Goal: Transaction & Acquisition: Purchase product/service

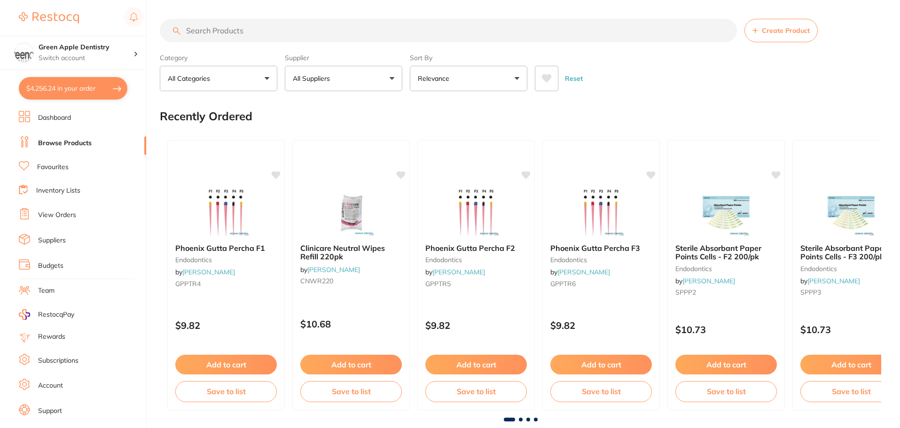
type input "4"
click at [270, 29] on input "search" at bounding box center [448, 30] width 577 height 23
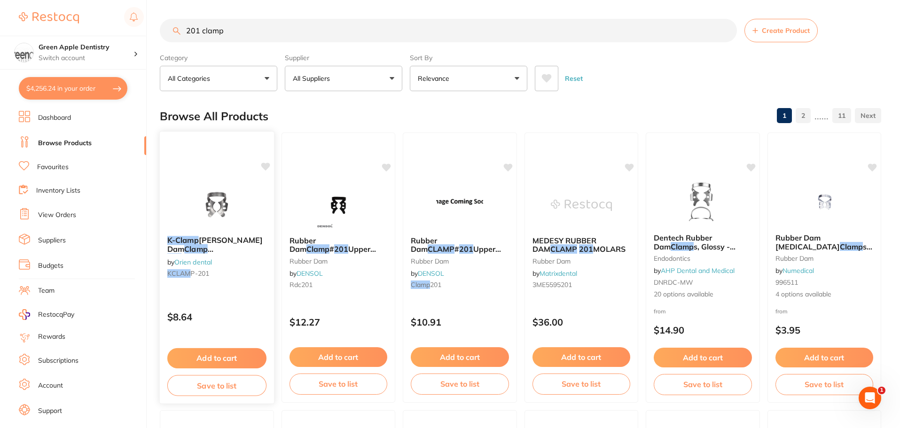
type input "201 clamp"
click at [215, 232] on div "K-Clamp Matte Rubber Dam Clamp 201 [MEDICAL_DATA] by Orien dental KCLAM P-201" at bounding box center [217, 258] width 114 height 61
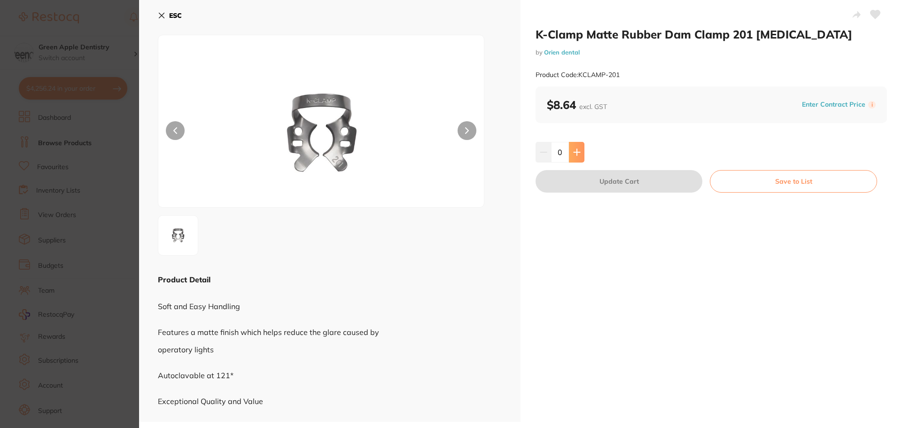
click at [573, 152] on icon at bounding box center [577, 152] width 8 height 8
type input "4"
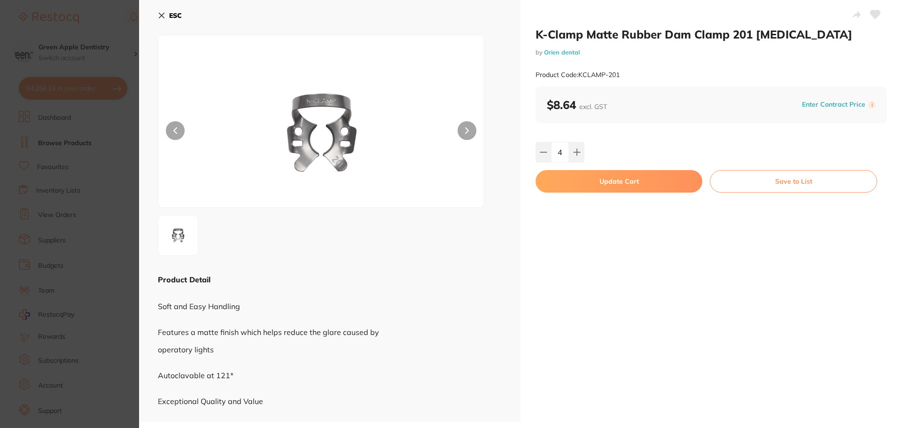
click at [648, 178] on button "Update Cart" at bounding box center [619, 181] width 167 height 23
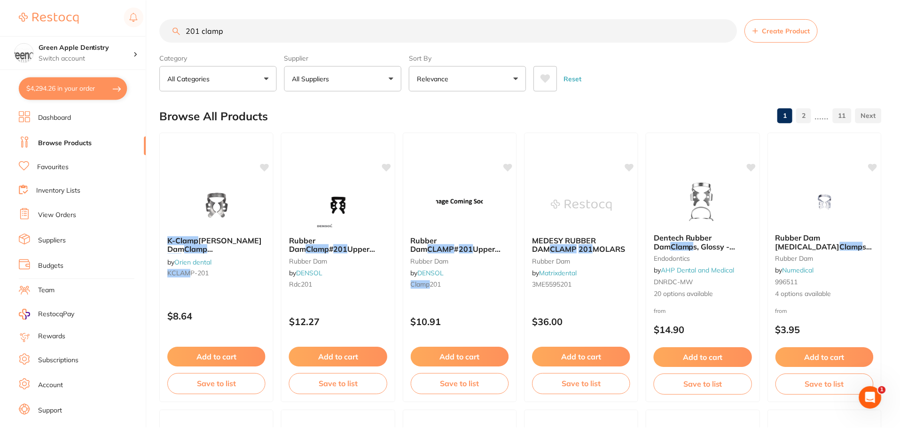
scroll to position [2, 0]
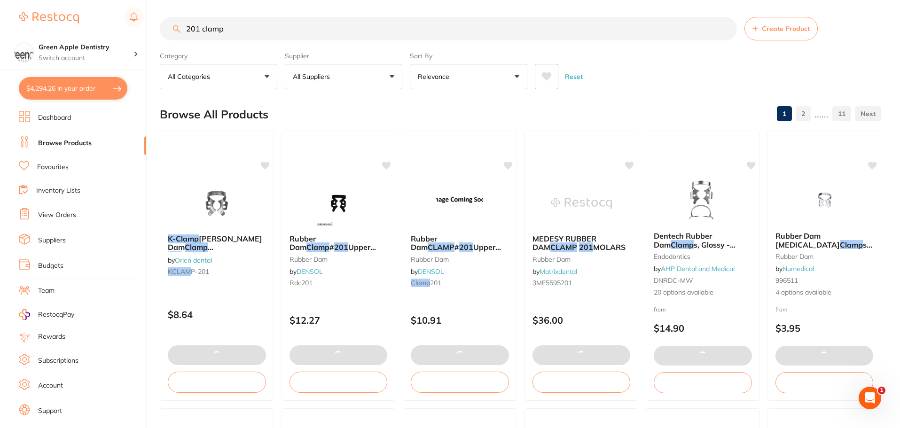
click at [206, 28] on input "201 clamp" at bounding box center [448, 28] width 577 height 23
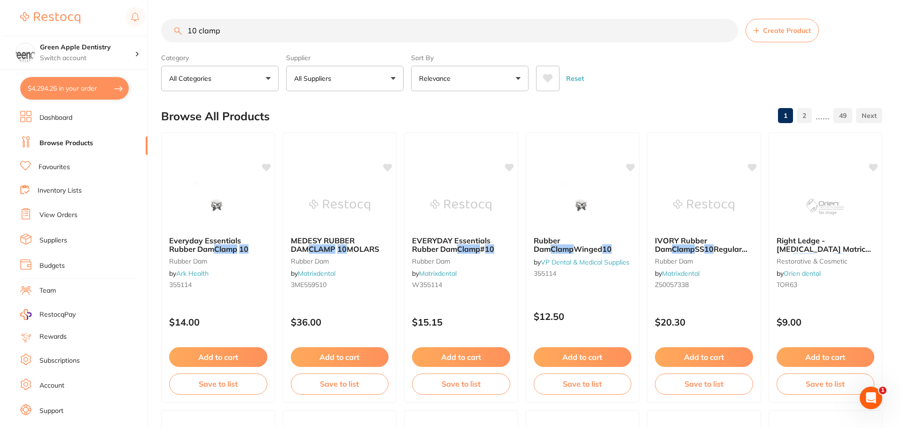
scroll to position [0, 0]
type input "10 clamp"
click at [558, 241] on span "Rubber Dam" at bounding box center [544, 244] width 27 height 18
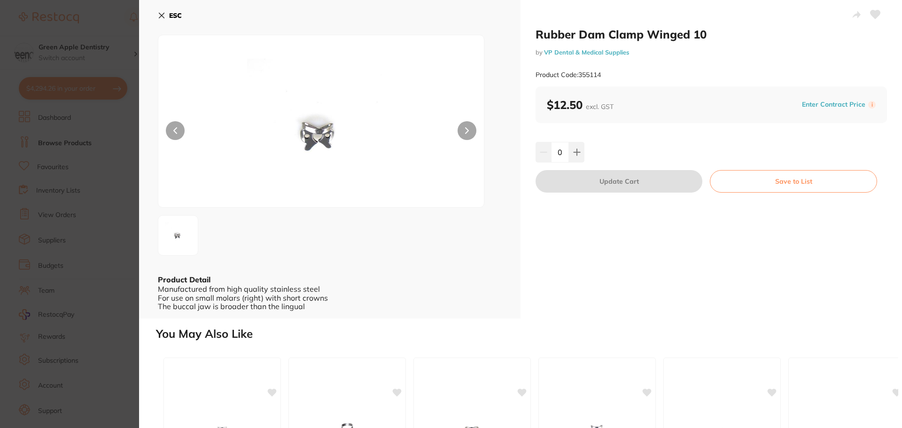
click at [459, 131] on button at bounding box center [467, 130] width 19 height 19
click at [468, 130] on button at bounding box center [467, 130] width 19 height 19
click at [166, 16] on button "ESC" at bounding box center [170, 16] width 24 height 16
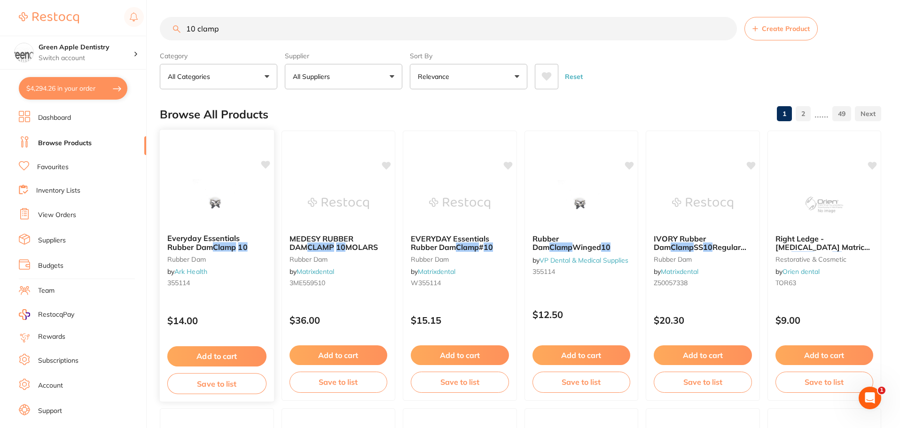
click at [206, 208] on img at bounding box center [217, 202] width 62 height 47
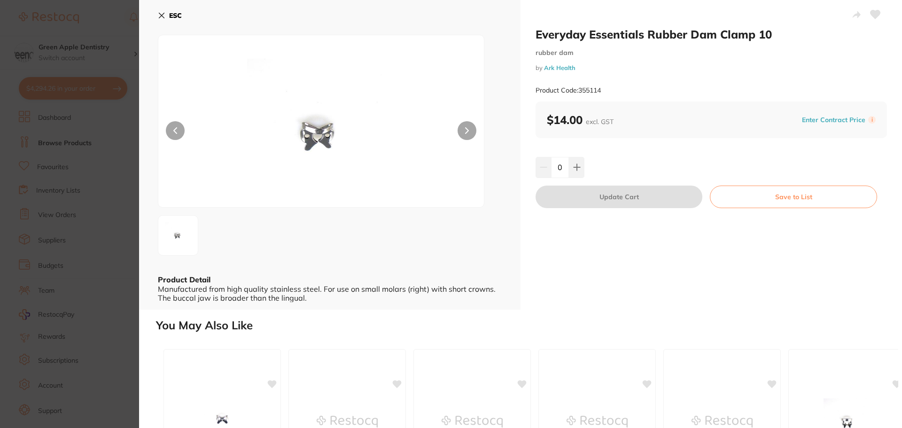
click at [160, 10] on button "ESC" at bounding box center [170, 16] width 24 height 16
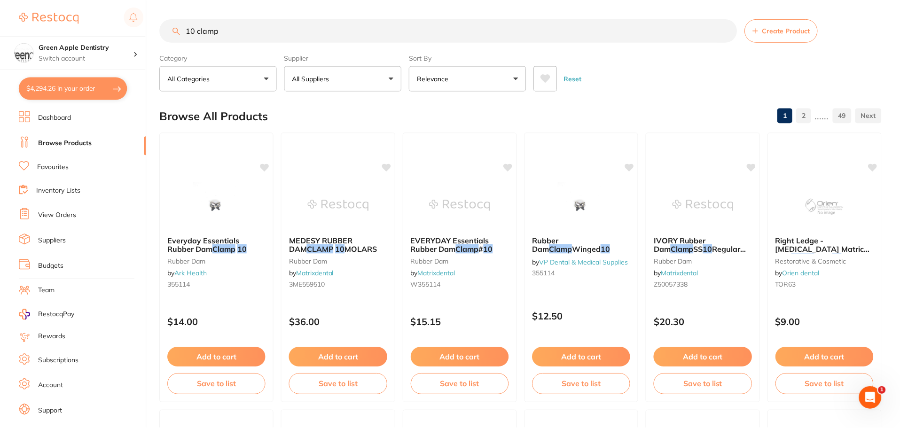
scroll to position [2, 0]
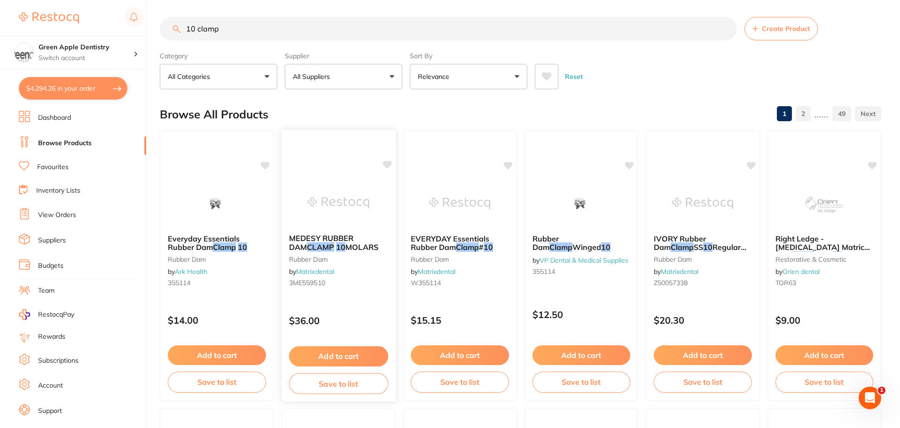
click at [318, 214] on img at bounding box center [338, 202] width 62 height 47
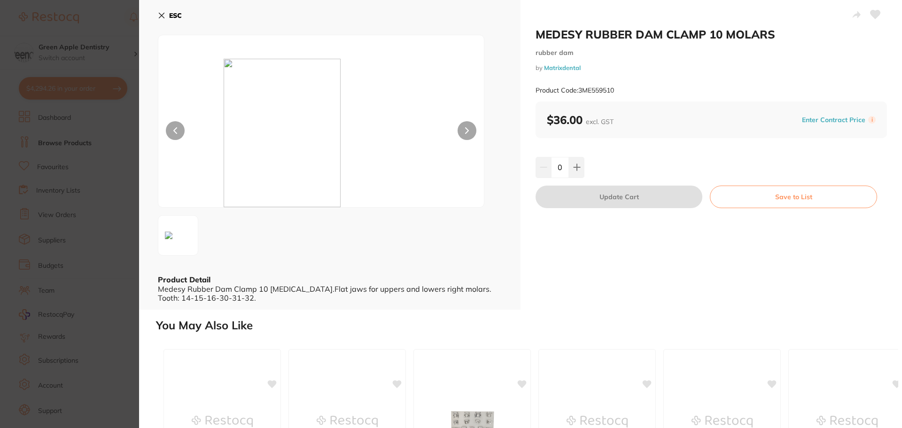
click at [167, 13] on button "ESC" at bounding box center [170, 16] width 24 height 16
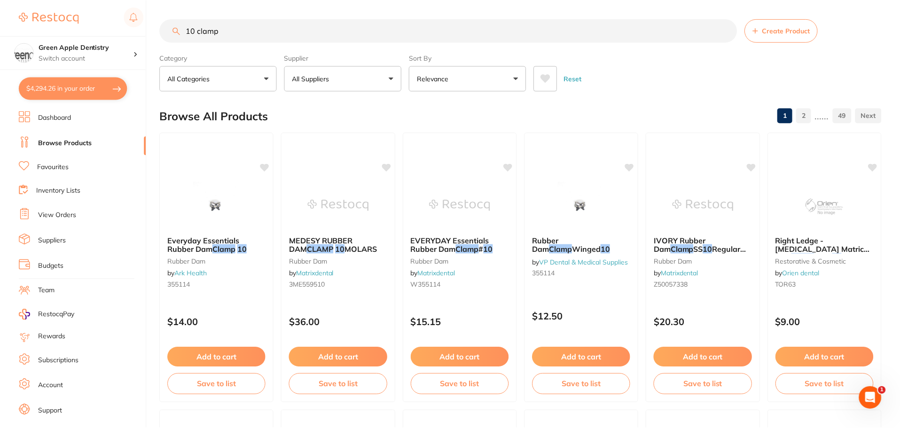
scroll to position [2, 0]
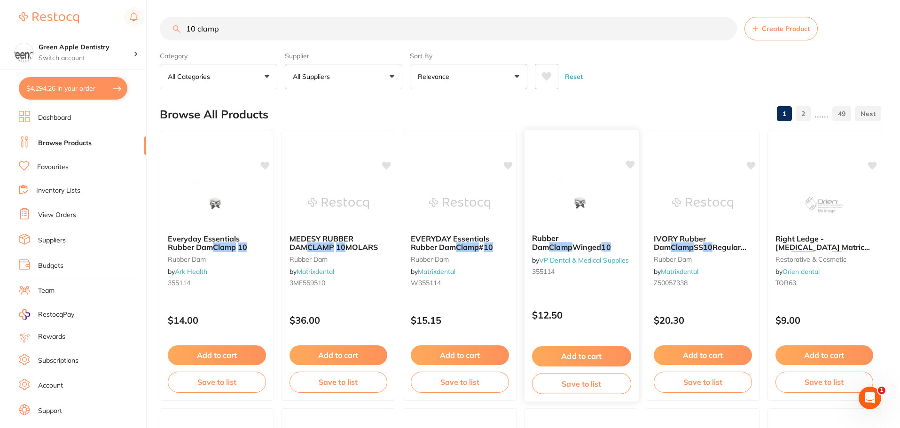
click at [601, 245] on em "10" at bounding box center [605, 246] width 9 height 9
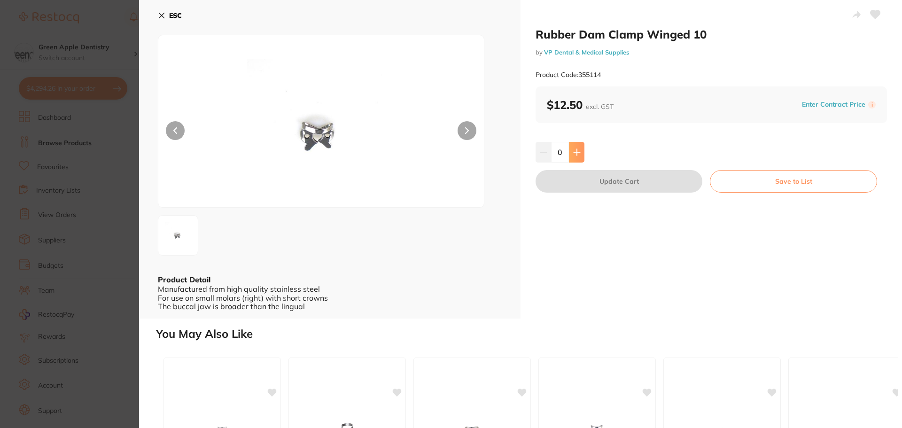
click at [575, 153] on icon at bounding box center [577, 152] width 6 height 6
type input "2"
click at [583, 173] on button "Update Cart" at bounding box center [619, 181] width 167 height 23
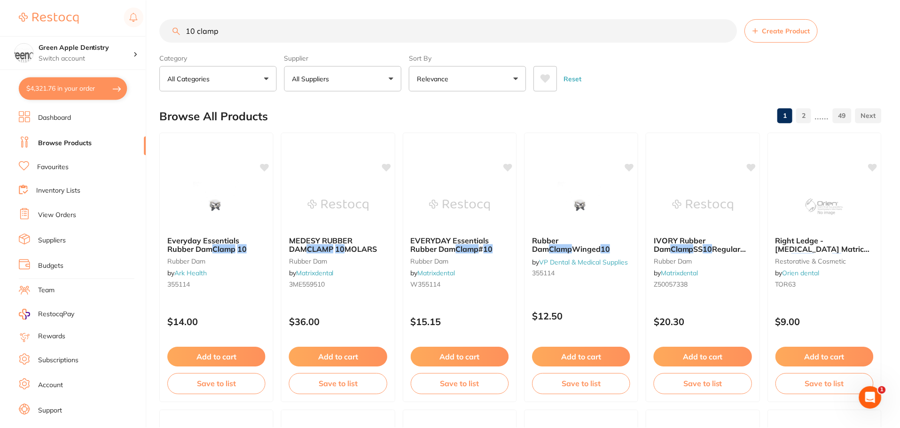
scroll to position [2, 0]
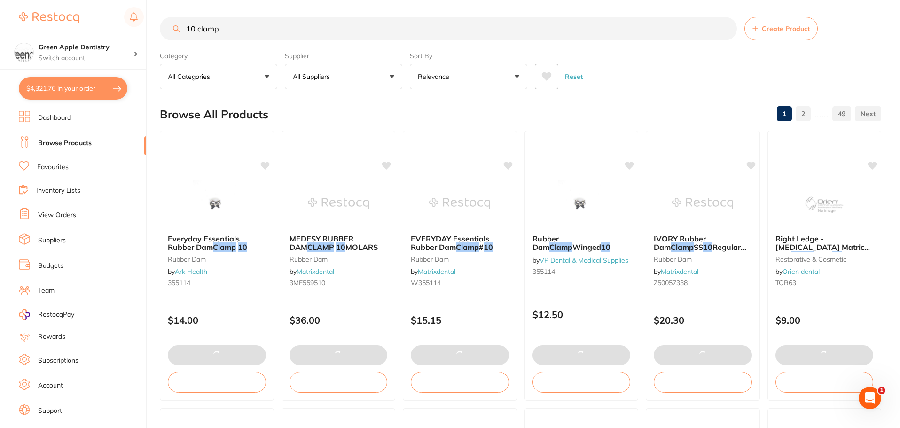
click at [236, 32] on input "10 clamp" at bounding box center [448, 28] width 577 height 23
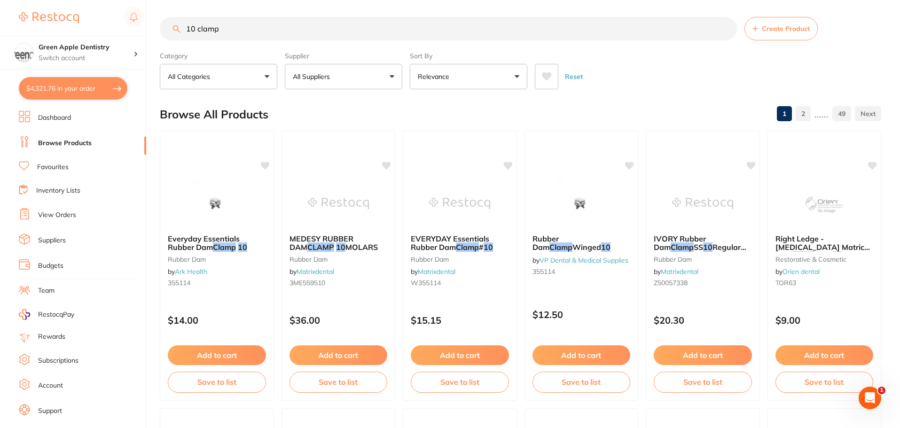
click at [194, 31] on input "10 clamp" at bounding box center [448, 28] width 577 height 23
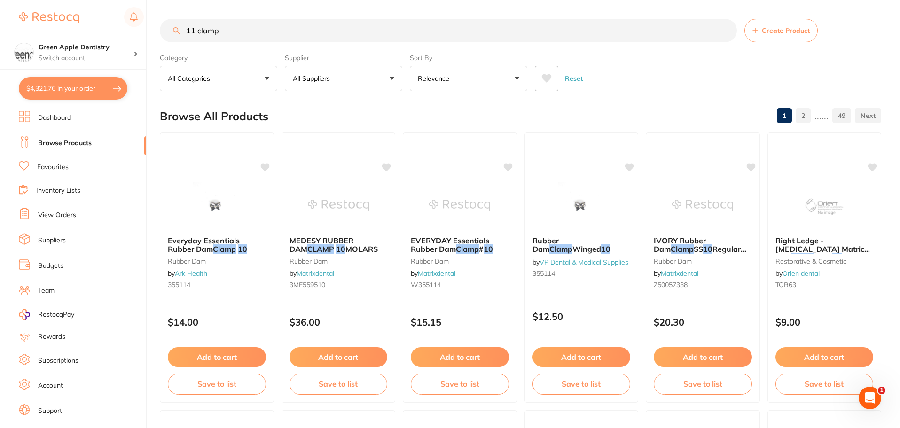
type input "11 clamp"
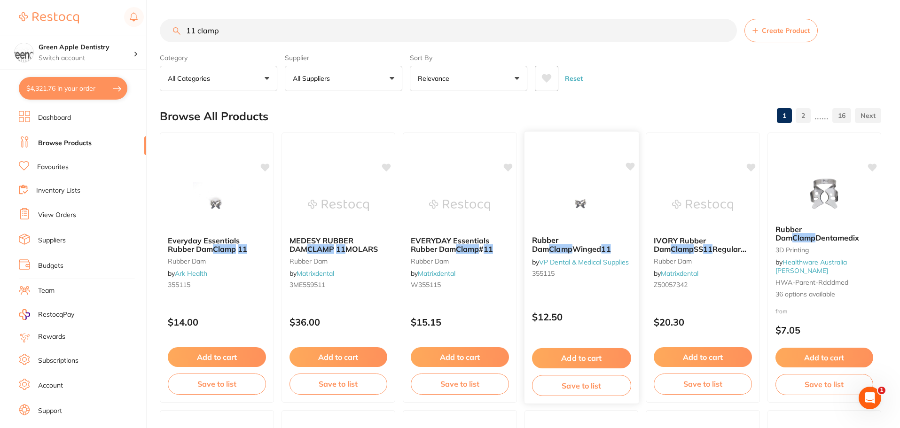
click at [572, 244] on span "Winged" at bounding box center [586, 248] width 29 height 9
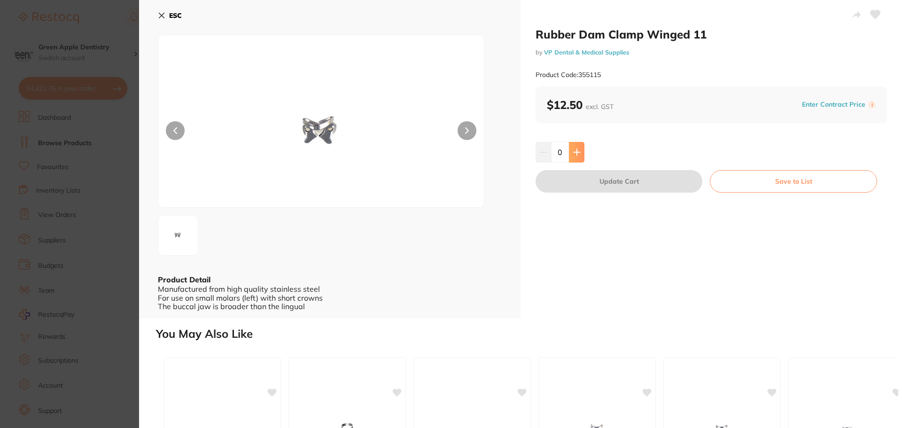
click at [574, 147] on button at bounding box center [577, 152] width 16 height 21
click at [577, 151] on icon at bounding box center [577, 152] width 8 height 8
type input "2"
click at [609, 186] on button "Update Cart" at bounding box center [619, 181] width 167 height 23
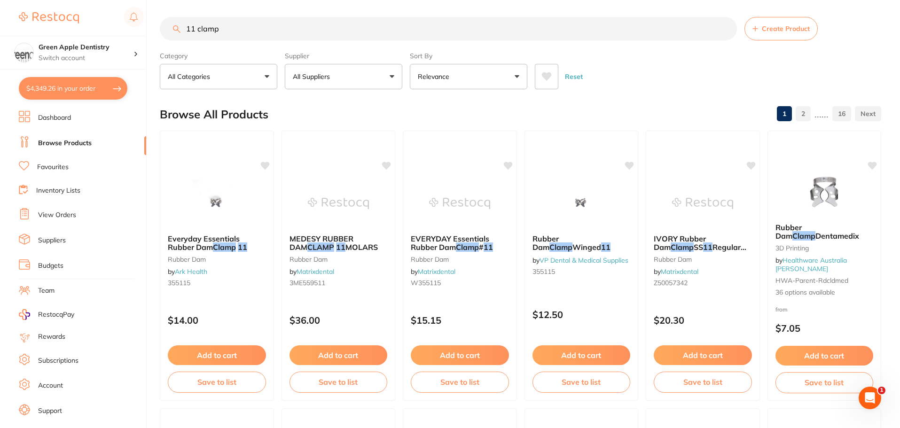
click at [264, 29] on input "11 clamp" at bounding box center [448, 28] width 577 height 23
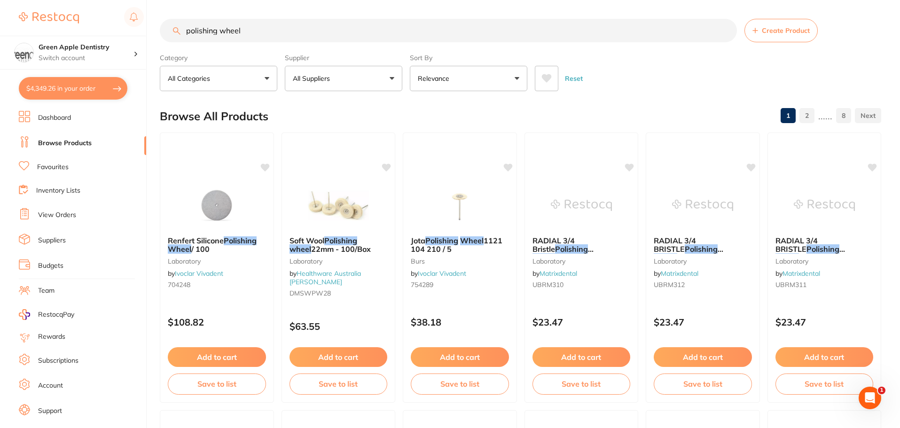
click at [186, 26] on input "polishing wheel" at bounding box center [448, 30] width 577 height 23
type input "soflex diamond polishing wheel"
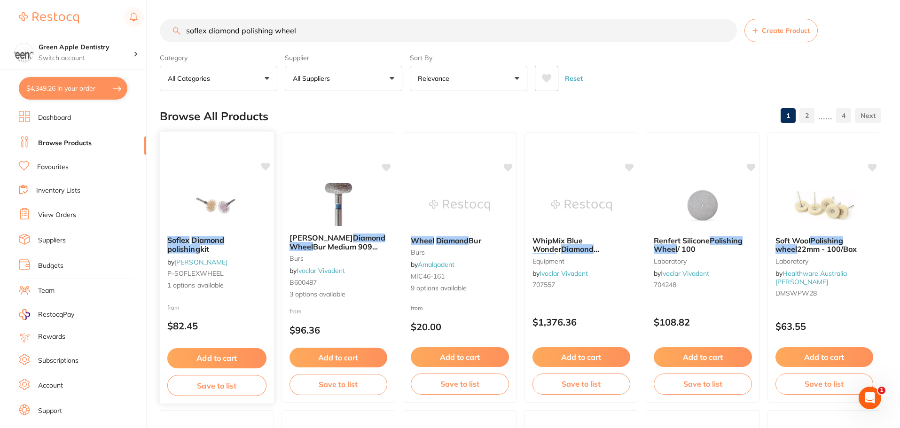
click at [217, 233] on div "Soflex Diamond polishing kit by [PERSON_NAME] P-SOFLEXWHEEL 1 options available" at bounding box center [217, 263] width 114 height 70
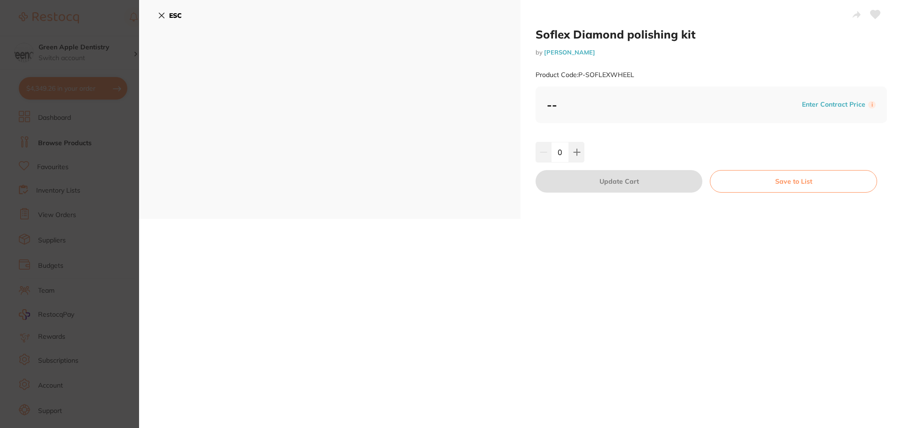
click at [160, 18] on icon at bounding box center [162, 16] width 8 height 8
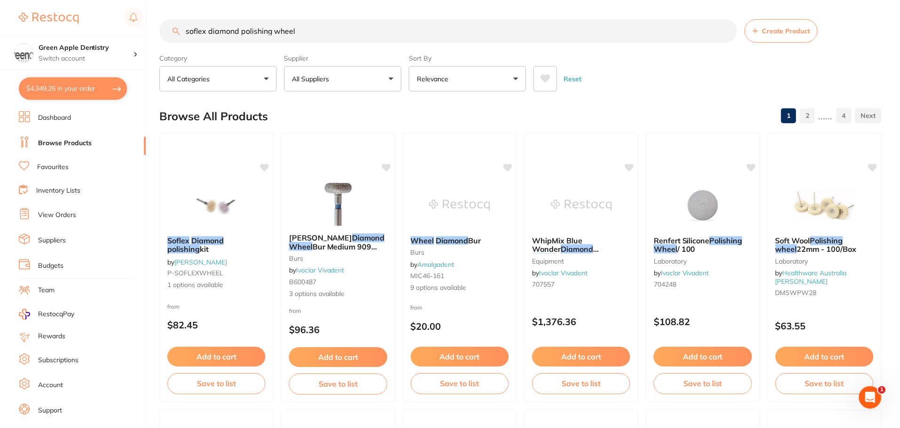
scroll to position [3, 0]
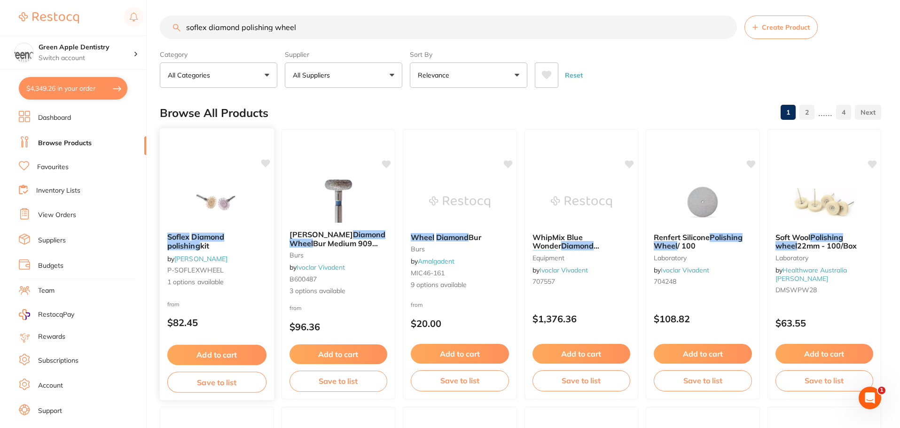
click at [228, 199] on img at bounding box center [217, 201] width 62 height 47
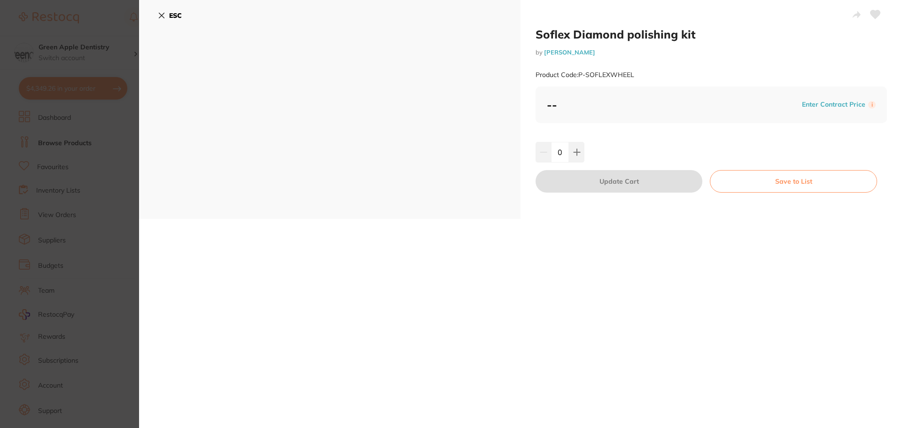
click at [168, 16] on button "ESC" at bounding box center [170, 16] width 24 height 16
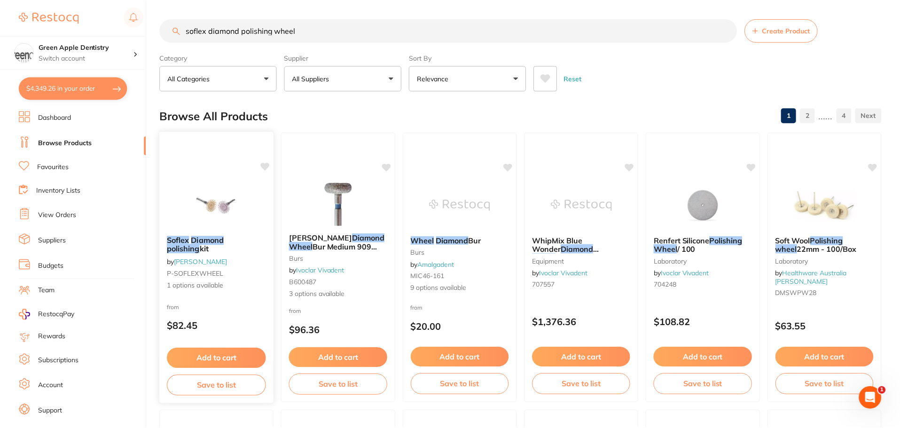
scroll to position [3, 0]
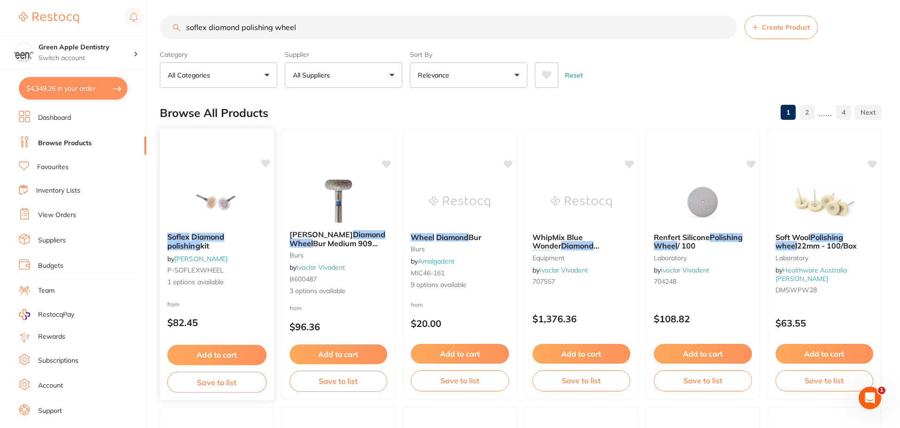
click at [193, 256] on link "[PERSON_NAME]" at bounding box center [200, 258] width 53 height 8
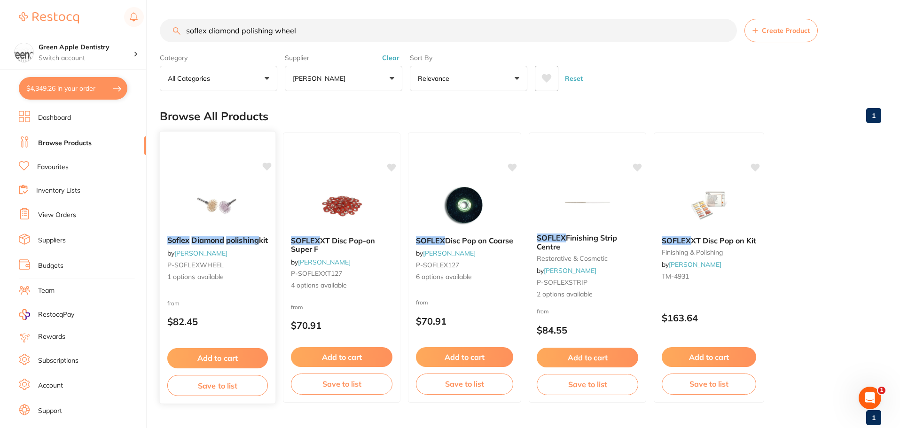
click at [218, 212] on img at bounding box center [218, 204] width 62 height 47
click at [209, 224] on img at bounding box center [218, 204] width 62 height 47
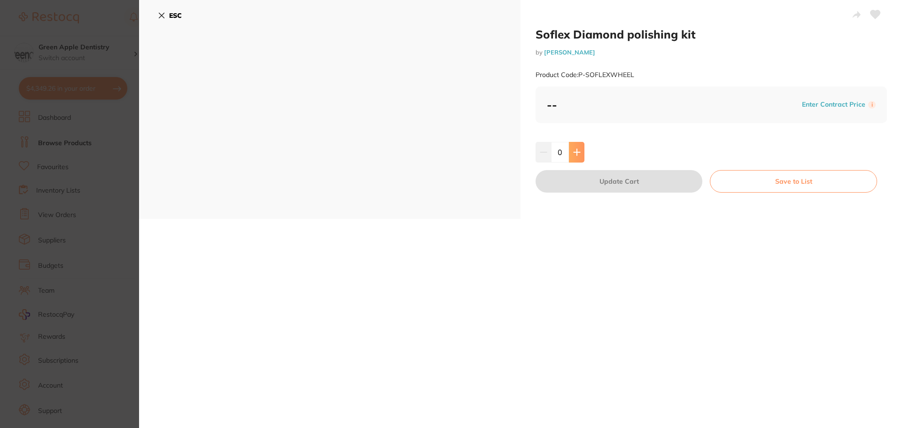
click at [575, 161] on button at bounding box center [577, 152] width 16 height 21
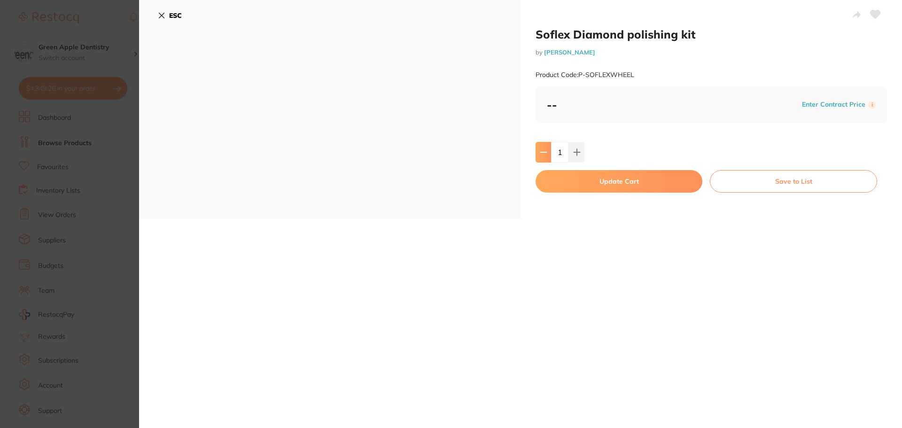
click at [540, 154] on icon at bounding box center [544, 152] width 8 height 8
type input "0"
click at [164, 12] on icon at bounding box center [162, 16] width 8 height 8
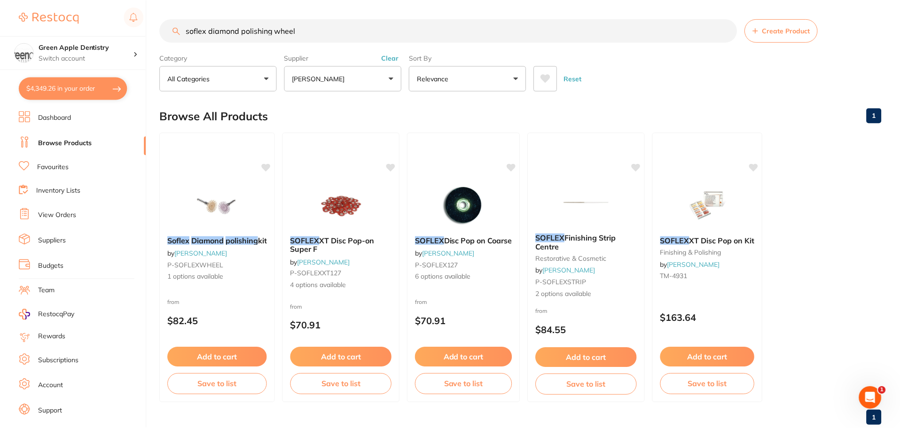
scroll to position [3, 0]
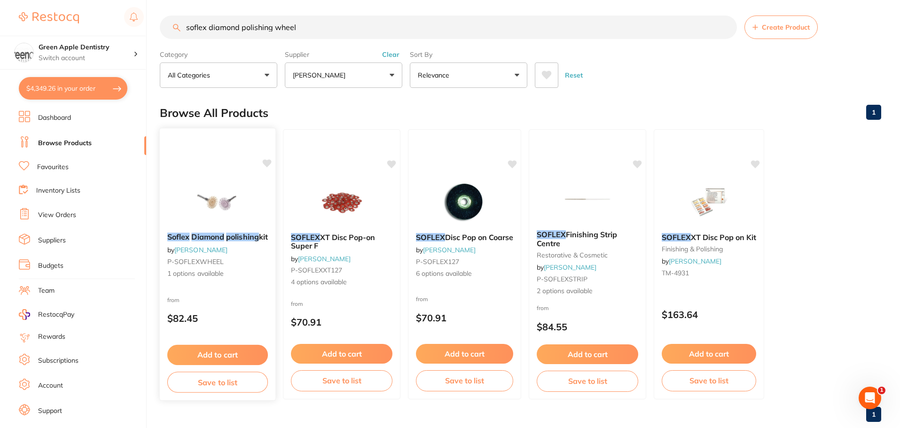
click at [205, 222] on img at bounding box center [218, 201] width 62 height 47
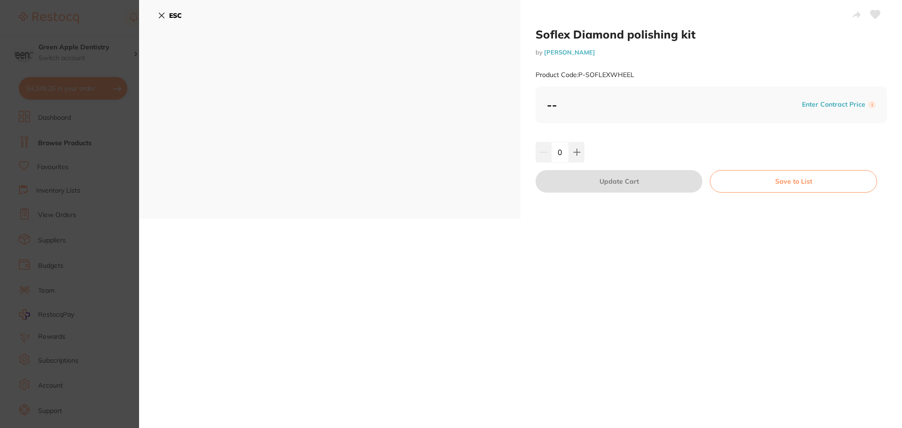
click at [157, 16] on div "ESC" at bounding box center [329, 109] width 381 height 219
click at [162, 16] on icon at bounding box center [161, 15] width 5 height 5
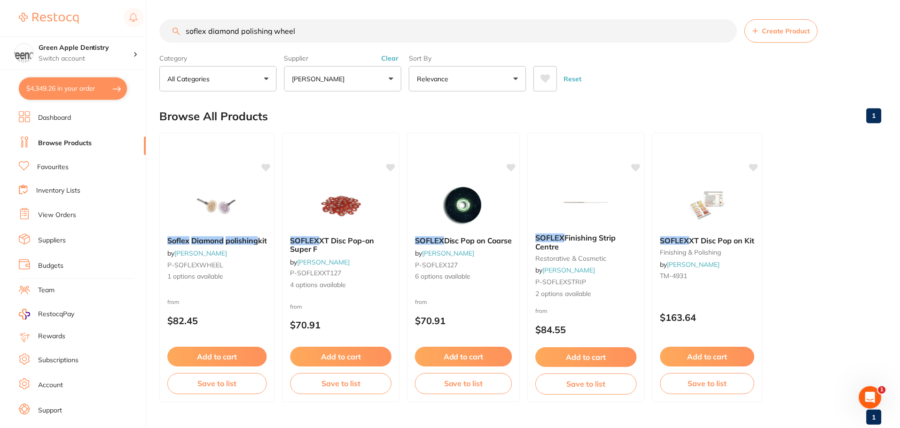
scroll to position [3, 0]
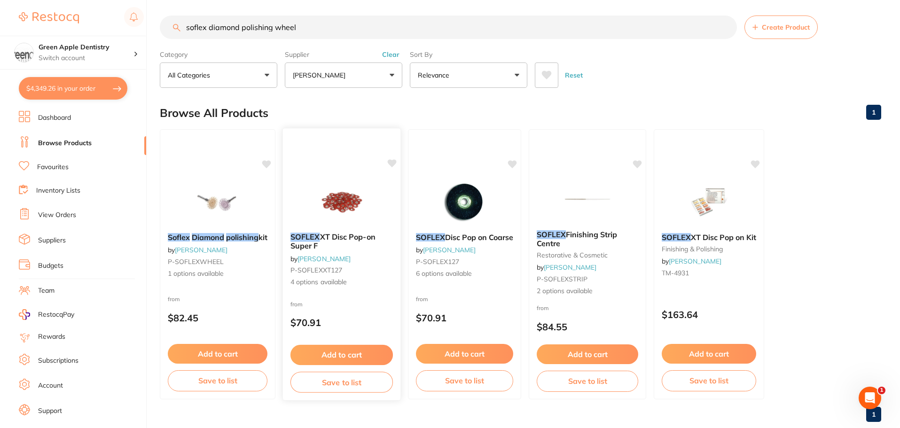
click at [332, 233] on span "XT Disc Pop-on Super F" at bounding box center [332, 241] width 85 height 18
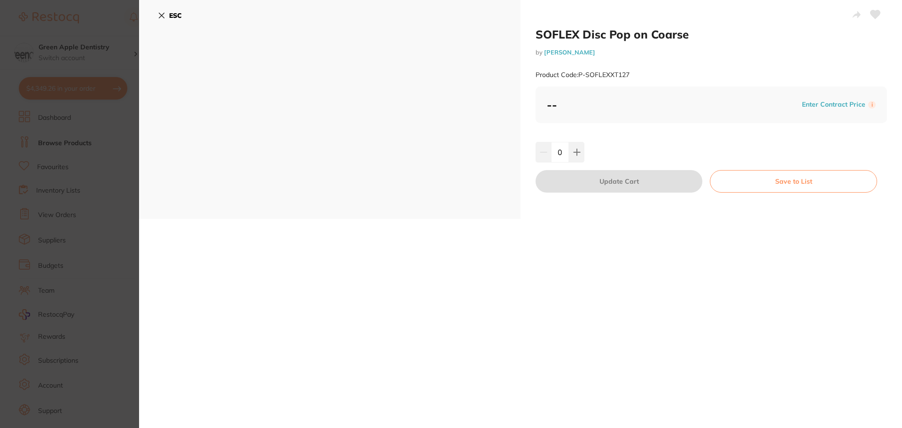
click at [155, 20] on div "ESC" at bounding box center [329, 109] width 381 height 219
click at [159, 18] on icon at bounding box center [162, 16] width 8 height 8
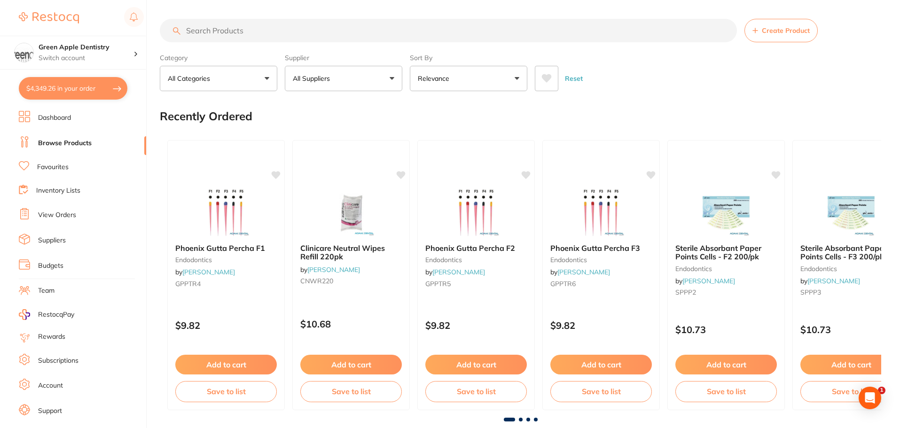
click at [249, 23] on input "search" at bounding box center [448, 30] width 577 height 23
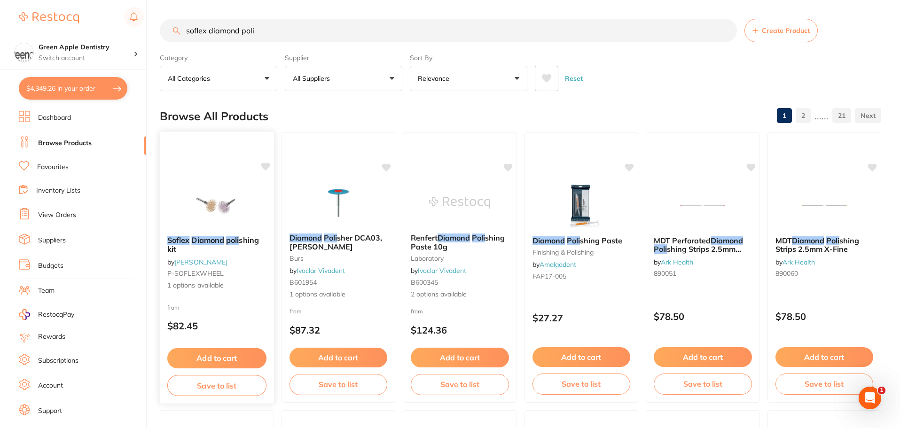
click at [209, 209] on img at bounding box center [217, 204] width 62 height 47
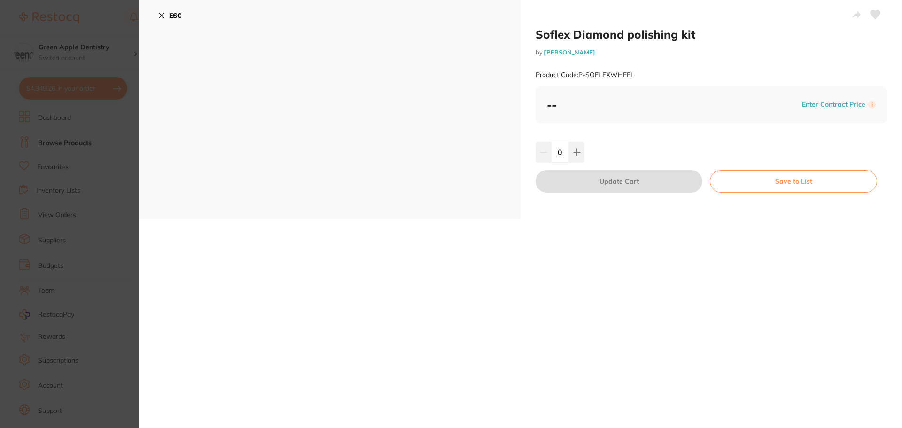
click at [165, 16] on button "ESC" at bounding box center [170, 16] width 24 height 16
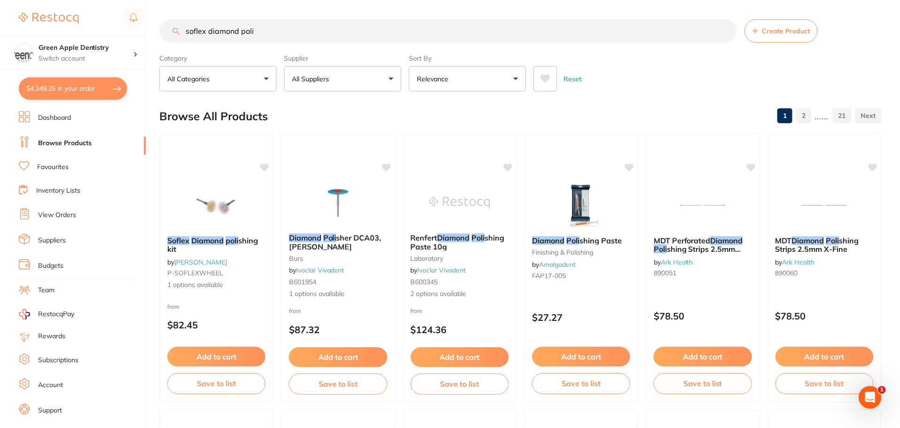
scroll to position [3, 0]
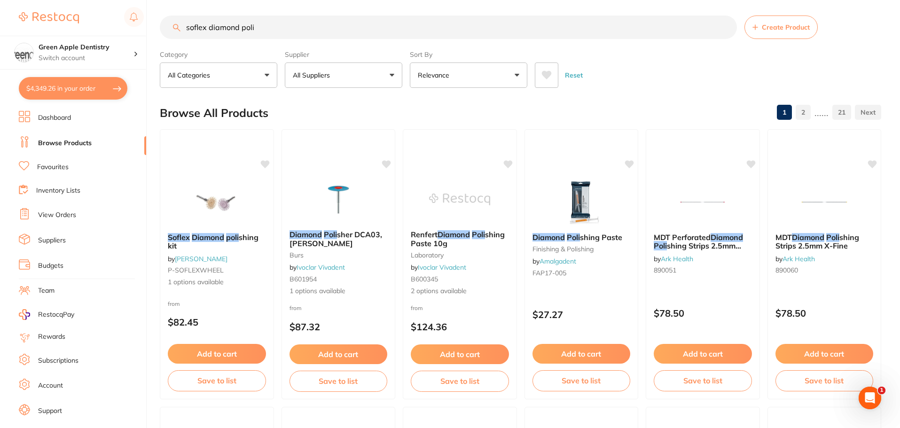
click at [219, 35] on input "soflex diamond poli" at bounding box center [448, 27] width 577 height 23
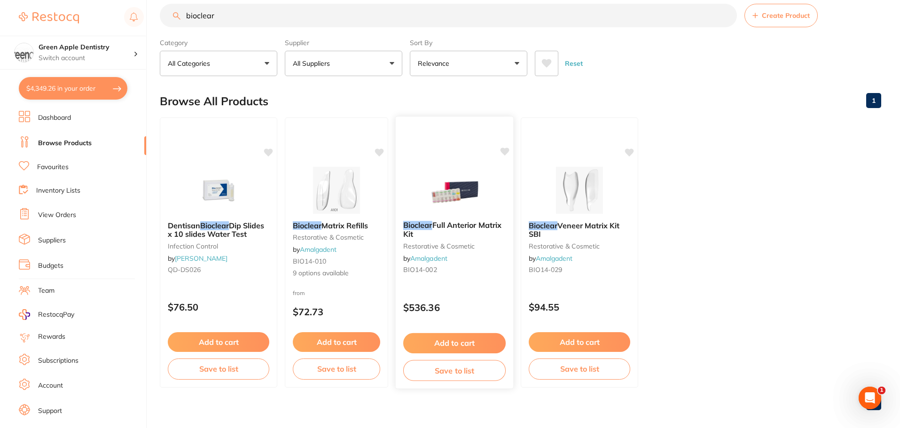
scroll to position [23, 0]
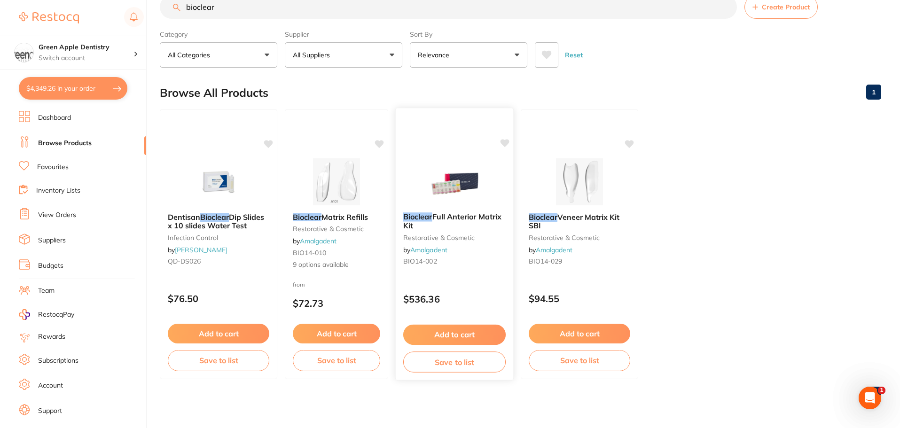
click at [466, 198] on img at bounding box center [454, 180] width 62 height 47
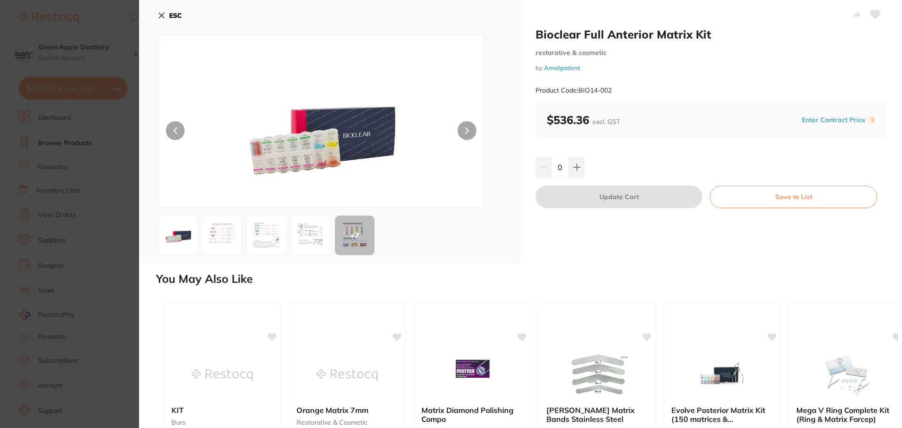
click at [467, 121] on div at bounding box center [321, 121] width 326 height 173
click at [211, 239] on img at bounding box center [222, 235] width 34 height 34
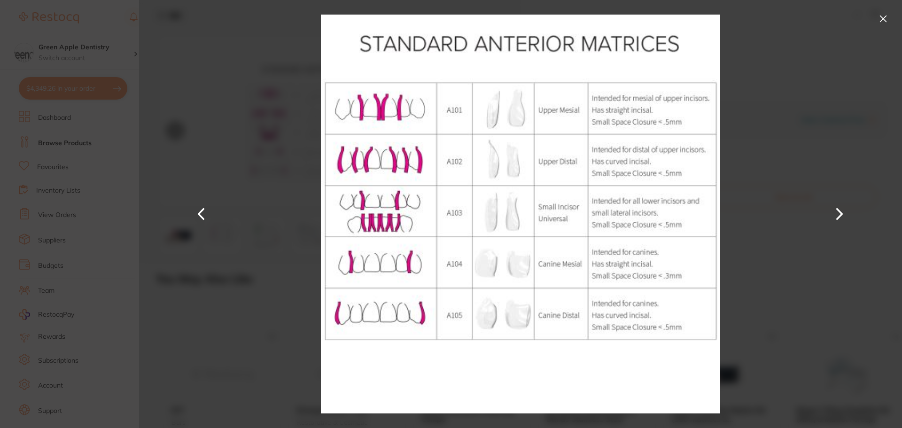
click at [883, 19] on button at bounding box center [883, 18] width 15 height 15
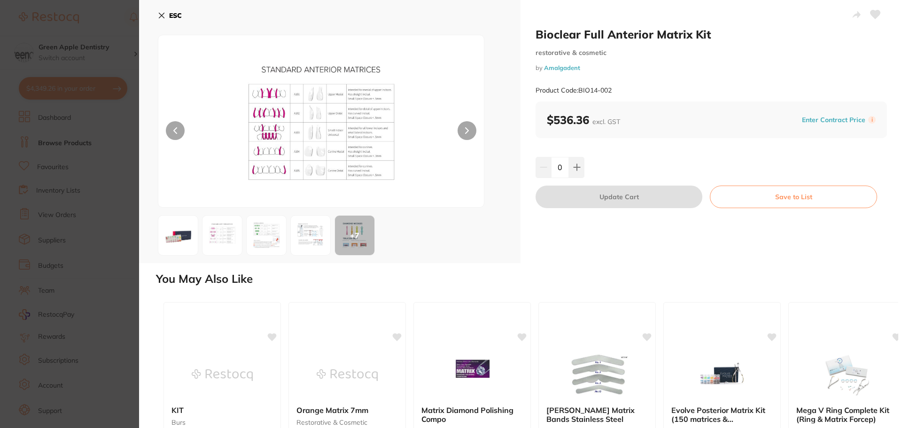
click at [163, 11] on button "ESC" at bounding box center [170, 16] width 24 height 16
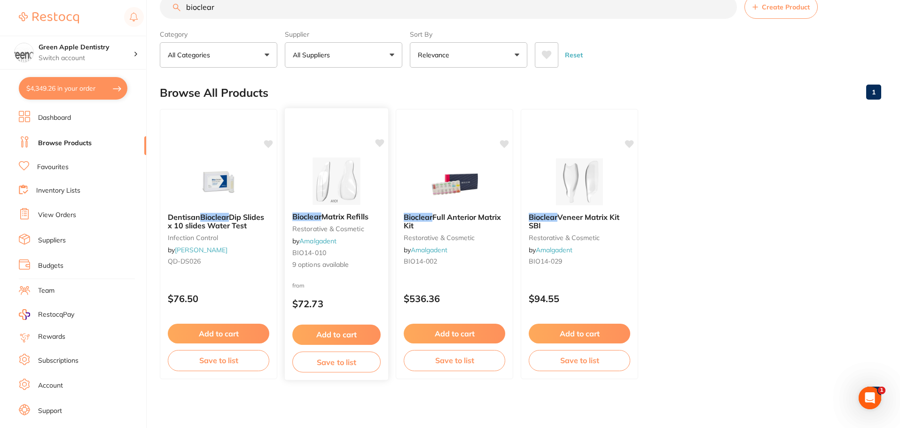
click at [337, 219] on span "Matrix Refills" at bounding box center [344, 216] width 47 height 9
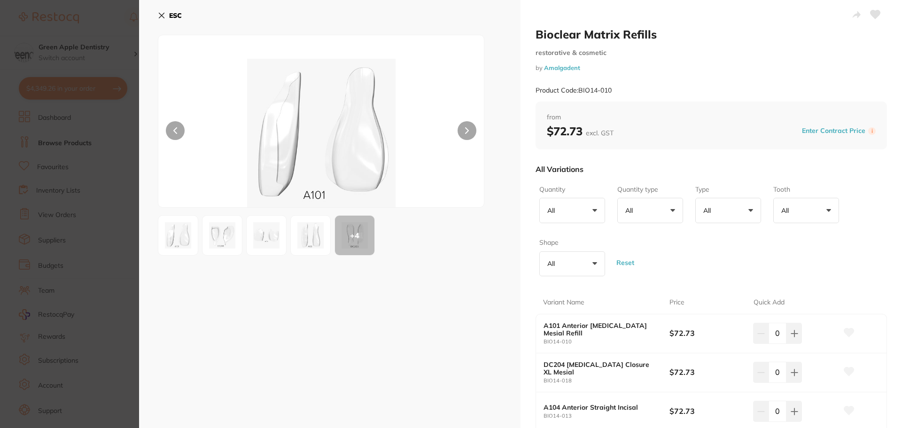
drag, startPoint x: 165, startPoint y: 16, endPoint x: 483, endPoint y: 239, distance: 387.9
click at [483, 239] on div "ESC + 4" at bounding box center [329, 366] width 381 height 733
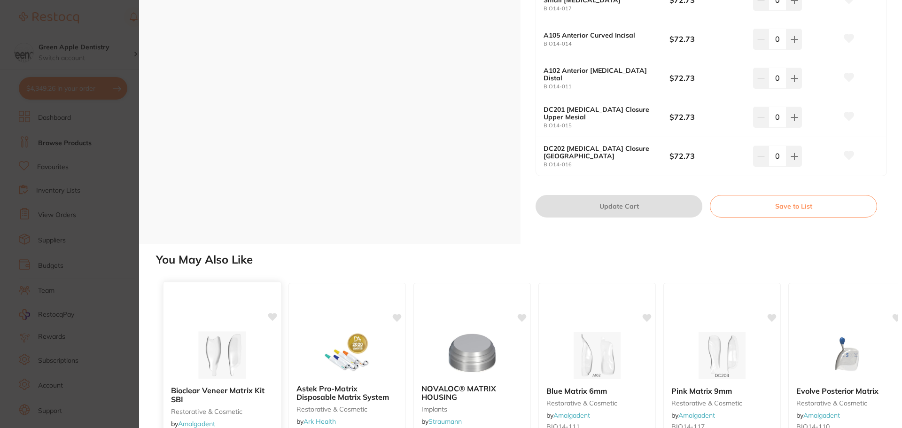
scroll to position [484, 0]
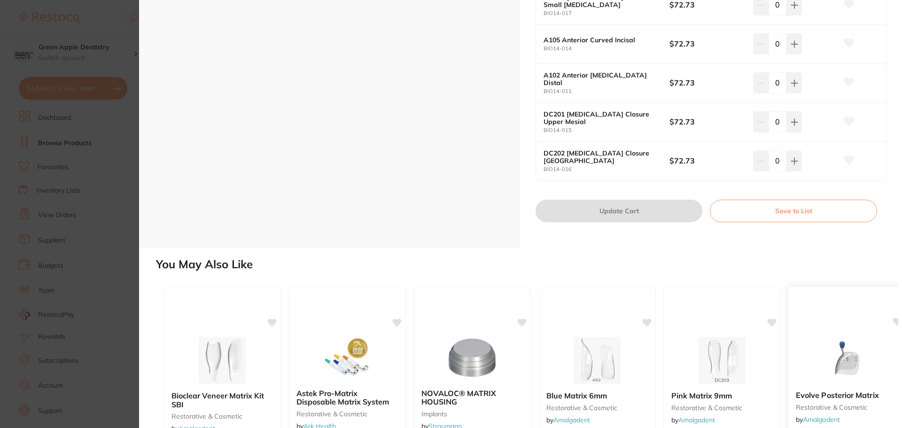
click at [863, 361] on img at bounding box center [847, 359] width 62 height 47
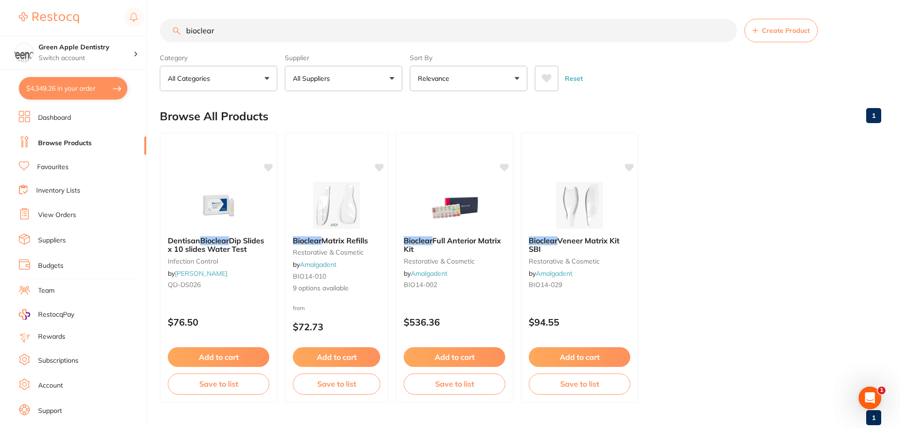
click at [239, 32] on input "bioclear" at bounding box center [448, 30] width 577 height 23
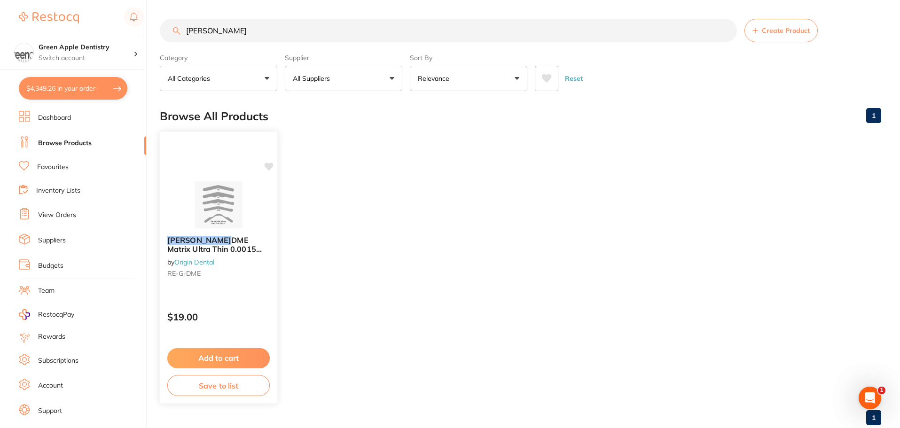
type input "gergis"
click at [220, 216] on img at bounding box center [218, 204] width 62 height 47
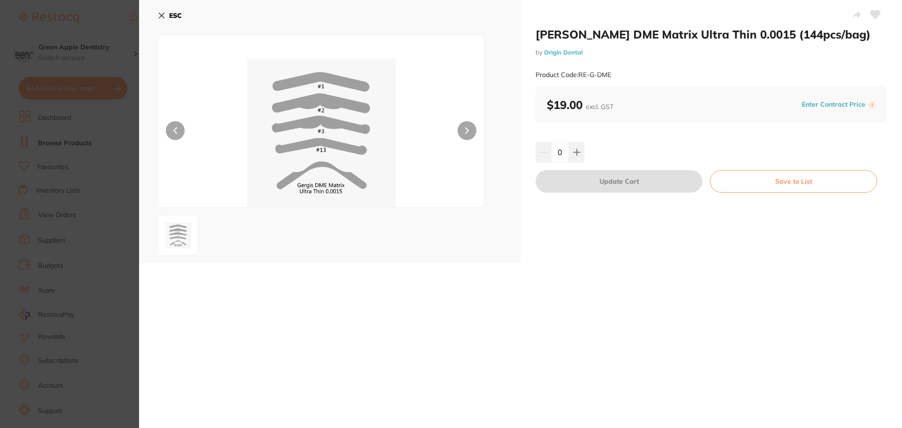
click at [462, 125] on button at bounding box center [467, 130] width 19 height 19
click at [161, 11] on button "ESC" at bounding box center [170, 16] width 24 height 16
